Goal: Task Accomplishment & Management: Use online tool/utility

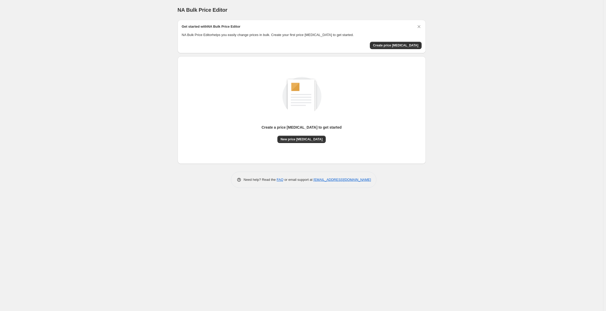
click at [452, 129] on div "NA Bulk Price Editor. This page is ready NA Bulk Price Editor Get started with …" at bounding box center [301, 155] width 603 height 311
click at [313, 141] on span "New price change job" at bounding box center [301, 139] width 42 height 4
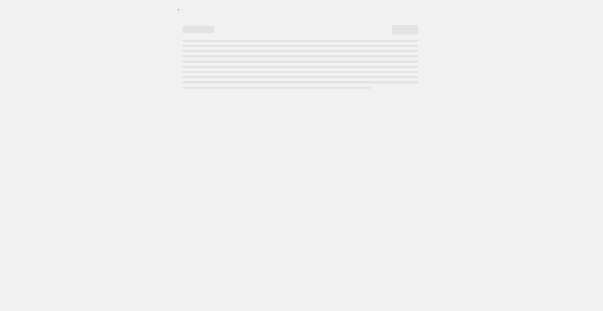
select select "percentage"
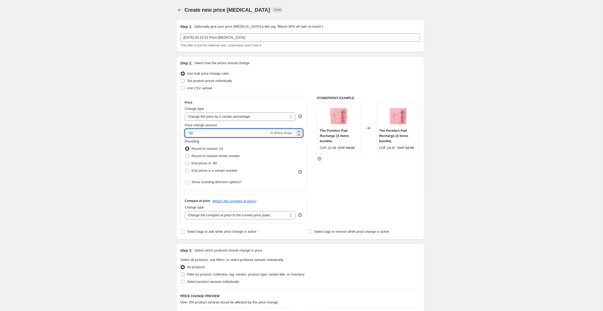
click at [214, 132] on input "-10" at bounding box center [227, 133] width 84 height 8
type input "-1"
type input "-50"
click at [208, 164] on span "End prices in .99" at bounding box center [204, 163] width 25 height 4
click at [185, 162] on input "End prices in .99" at bounding box center [185, 161] width 0 height 0
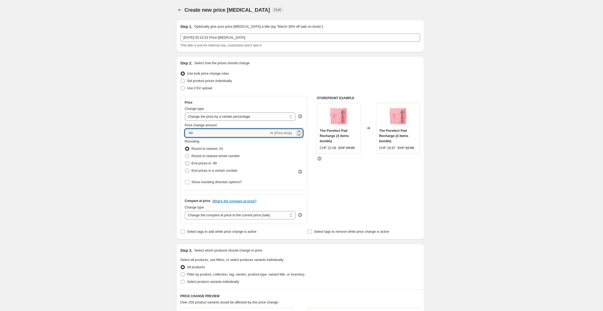
radio input "true"
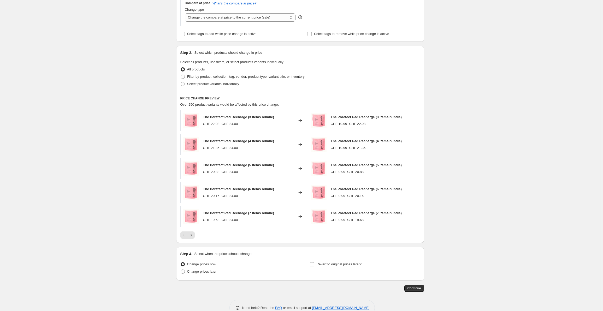
scroll to position [211, 0]
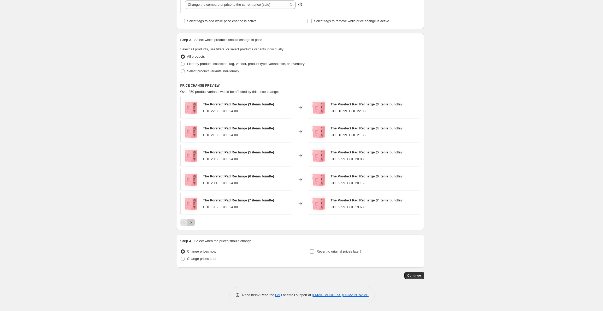
click at [193, 222] on icon "Next" at bounding box center [191, 222] width 5 height 5
click at [416, 276] on span "Continue" at bounding box center [415, 276] width 14 height 4
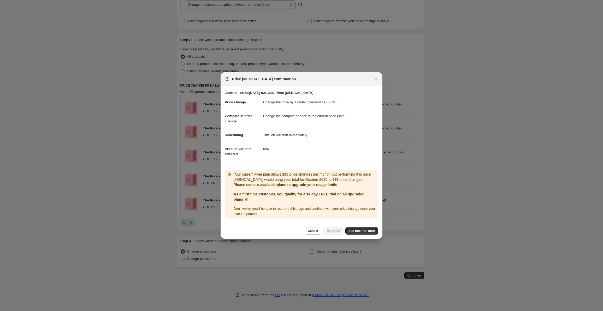
click at [362, 224] on div "Cancel Try again See free trial offer" at bounding box center [302, 231] width 162 height 16
click at [363, 227] on link "See free trial offer" at bounding box center [361, 230] width 33 height 7
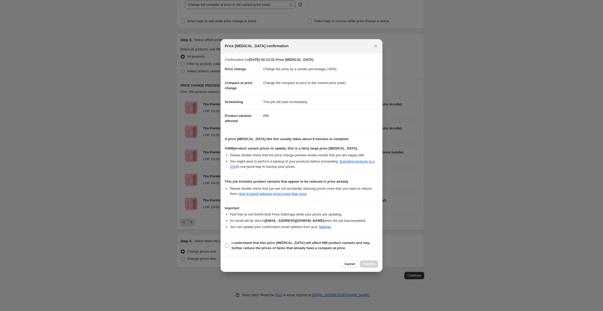
click at [258, 246] on span "I understand that this price change job will affect 696 product variants and ma…" at bounding box center [305, 246] width 147 height 10
click at [229, 246] on input "I understand that this price change job will affect 696 product variants and ma…" at bounding box center [227, 246] width 4 height 4
checkbox input "true"
click at [377, 260] on div "Cancel Confirm" at bounding box center [302, 264] width 162 height 16
click at [372, 262] on button "Confirm" at bounding box center [369, 264] width 18 height 7
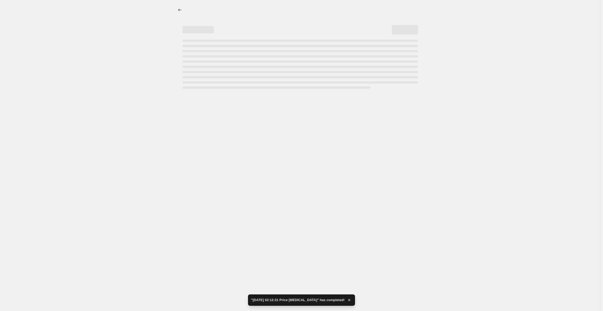
select select "percentage"
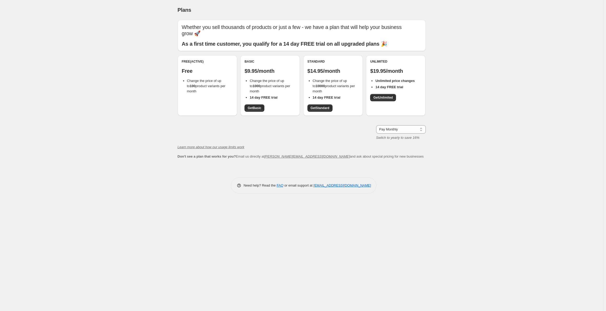
click at [84, 40] on div "Plans. This page is ready Plans Whether you sell thousands of products or just …" at bounding box center [301, 155] width 603 height 311
click at [263, 110] on link "Get Basic" at bounding box center [254, 107] width 20 height 7
